Goal: Task Accomplishment & Management: Use online tool/utility

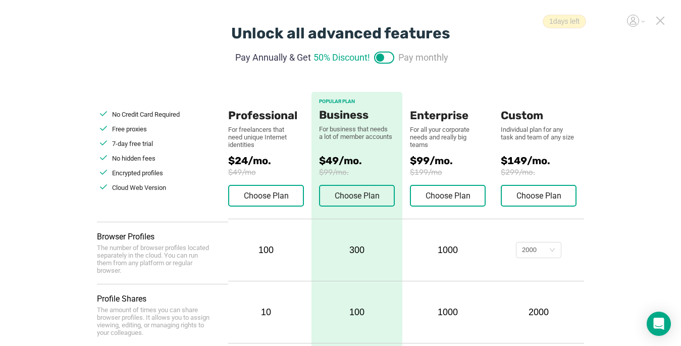
click at [508, 16] on icon at bounding box center [660, 20] width 9 height 9
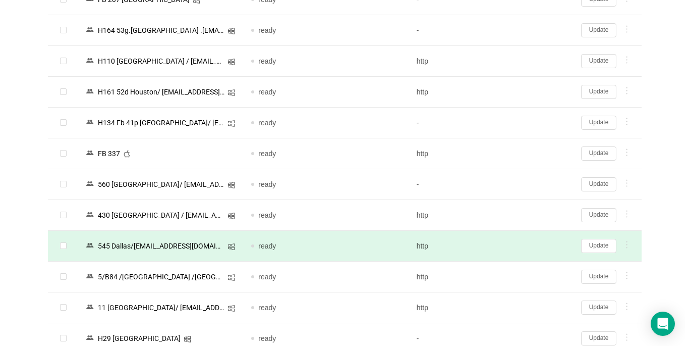
scroll to position [1177, 0]
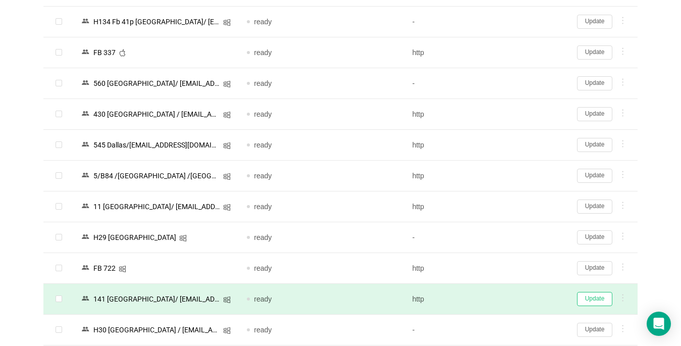
click at [508, 297] on button "Update" at bounding box center [594, 299] width 35 height 14
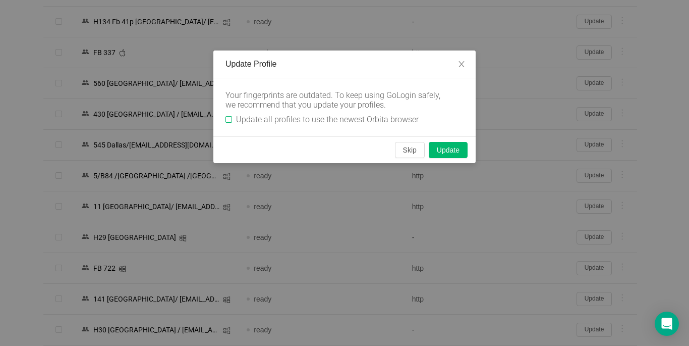
drag, startPoint x: 229, startPoint y: 119, endPoint x: 254, endPoint y: 128, distance: 27.0
click at [232, 120] on input "Update all profiles to use the newest Orbita browser" at bounding box center [229, 119] width 7 height 7
checkbox input "true"
click at [406, 149] on button "Skip" at bounding box center [410, 150] width 30 height 16
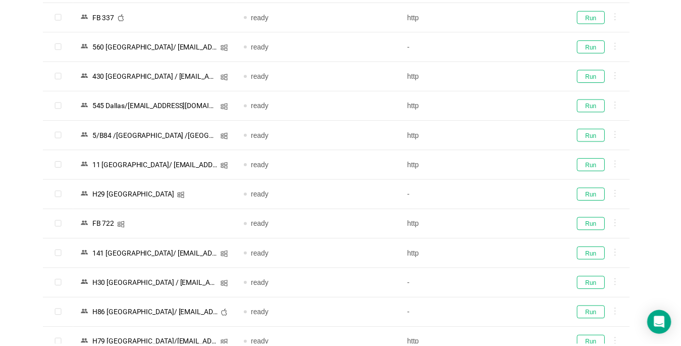
scroll to position [1143, 0]
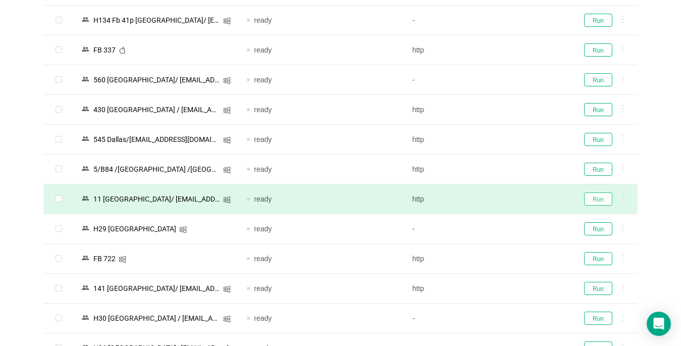
drag, startPoint x: 589, startPoint y: 200, endPoint x: 595, endPoint y: 192, distance: 10.2
click at [508, 199] on button "Run" at bounding box center [598, 198] width 28 height 13
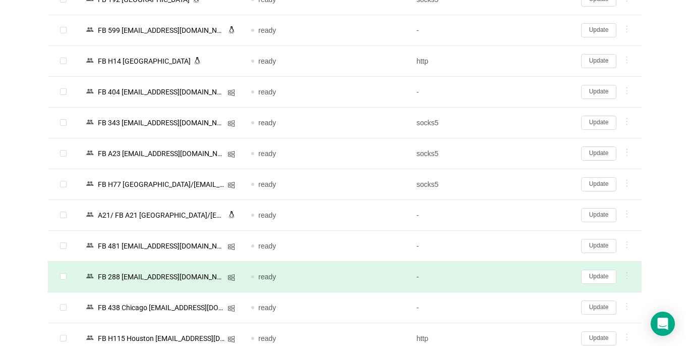
scroll to position [1990, 0]
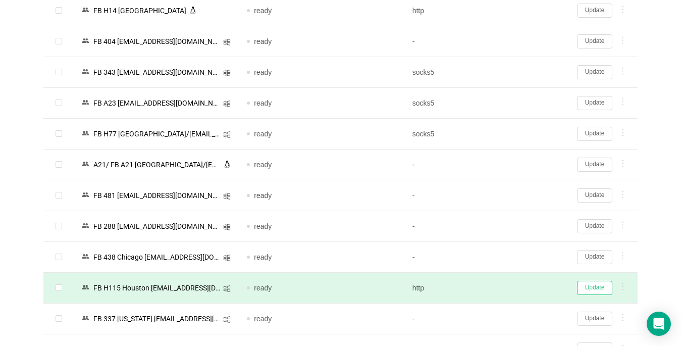
click at [508, 287] on button "Update" at bounding box center [594, 288] width 35 height 14
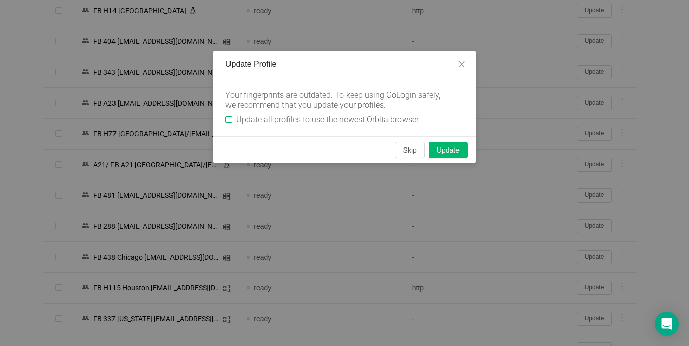
click at [228, 118] on input "Update all profiles to use the newest Orbita browser" at bounding box center [229, 119] width 7 height 7
checkbox input "true"
click at [412, 150] on button "Skip" at bounding box center [410, 150] width 30 height 16
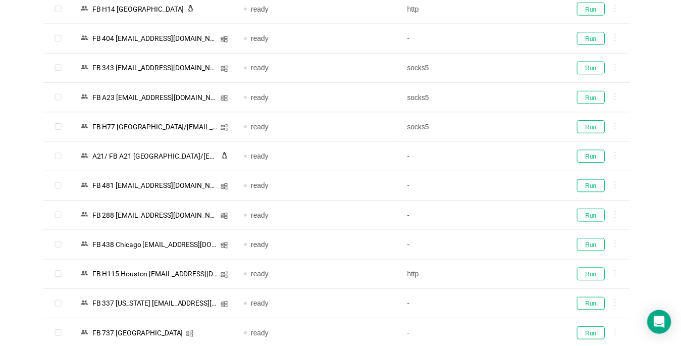
scroll to position [1986, 0]
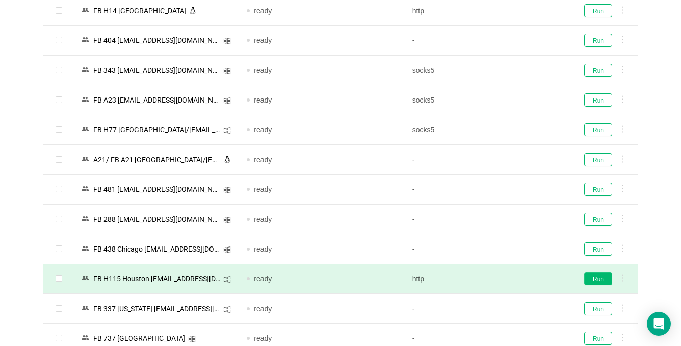
click at [508, 280] on button "Run" at bounding box center [598, 278] width 28 height 13
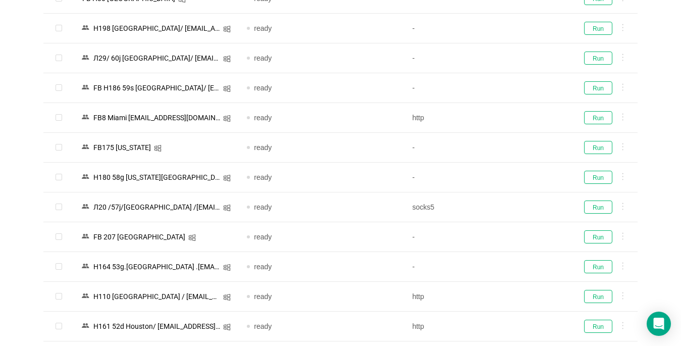
scroll to position [757, 0]
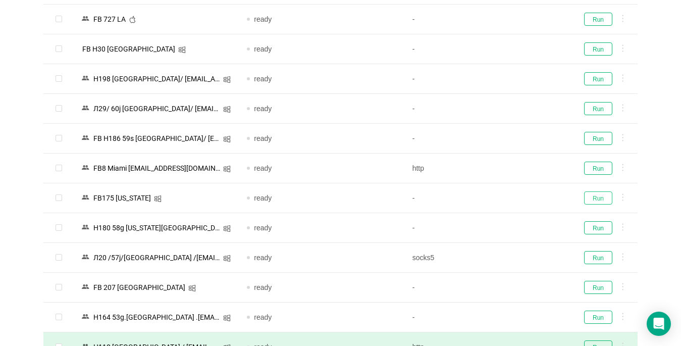
click at [508, 200] on button "Run" at bounding box center [598, 197] width 28 height 13
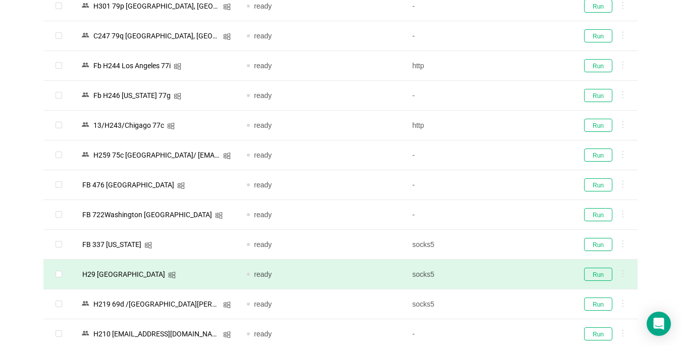
scroll to position [303, 0]
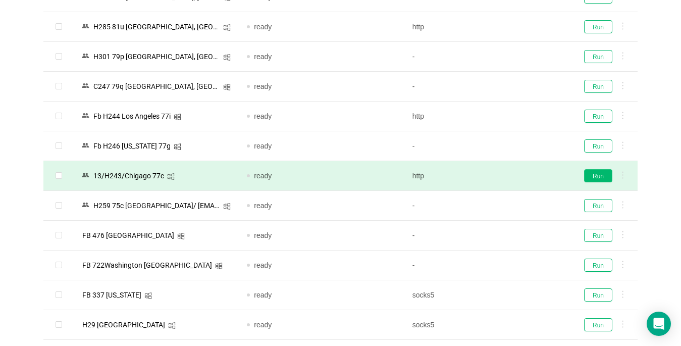
click at [508, 177] on button "Run" at bounding box center [598, 175] width 28 height 13
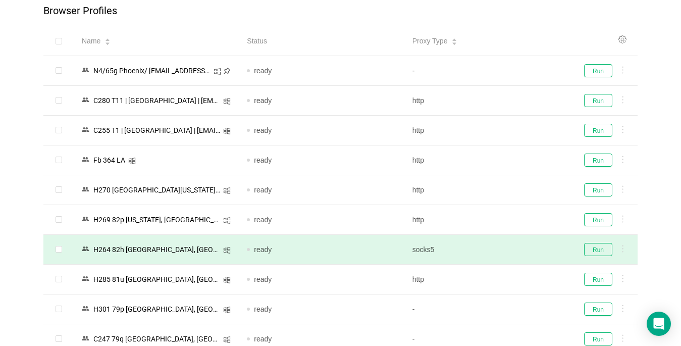
scroll to position [0, 0]
